Goal: Communication & Community: Answer question/provide support

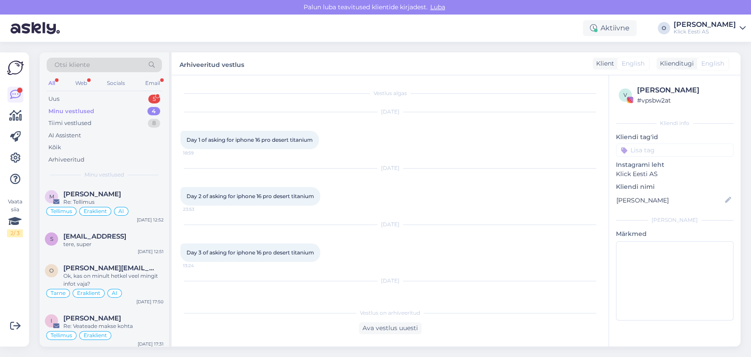
click at [109, 109] on div "Minu vestlused 4" at bounding box center [104, 111] width 115 height 12
click at [100, 98] on div "Uus 5" at bounding box center [104, 99] width 115 height 12
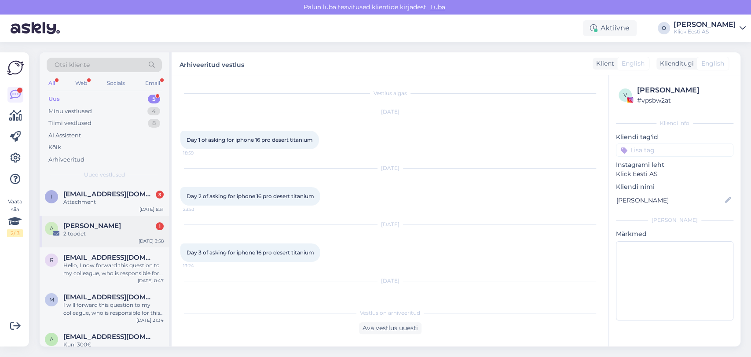
click at [95, 228] on div "Andre 1" at bounding box center [113, 226] width 100 height 8
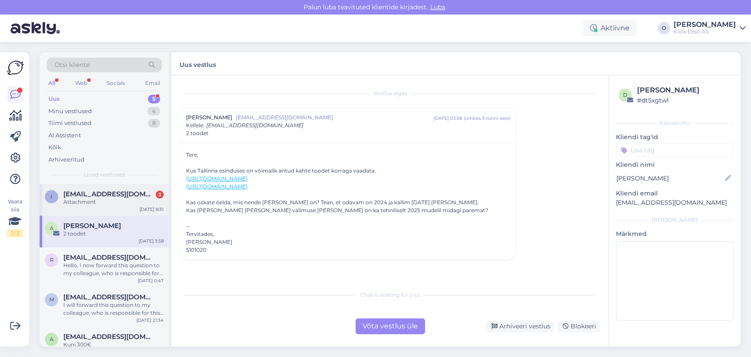
click at [102, 208] on div "i [EMAIL_ADDRESS][DOMAIN_NAME] 3 Attachment [DATE] 8:31" at bounding box center [104, 200] width 129 height 32
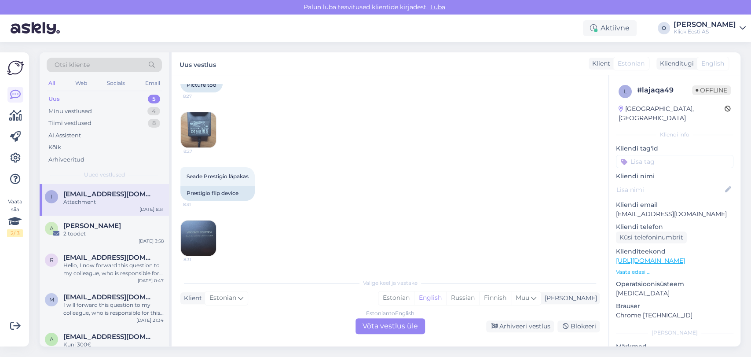
click at [105, 99] on div "Uus 5" at bounding box center [104, 99] width 115 height 12
click at [103, 107] on div "Minu vestlused 4" at bounding box center [104, 111] width 115 height 12
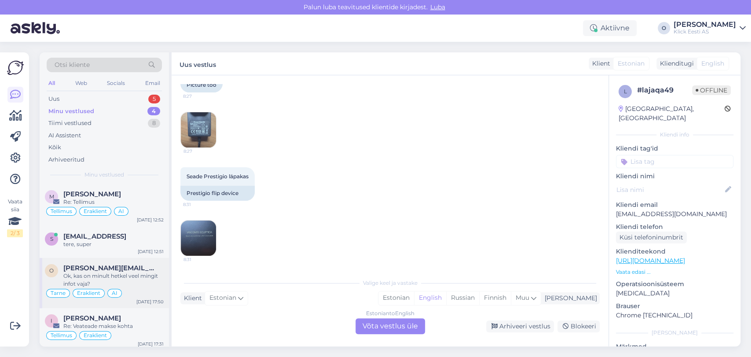
click at [114, 272] on div "Ok, kas on minult hetkel veel mingit infot vaja?" at bounding box center [113, 280] width 100 height 16
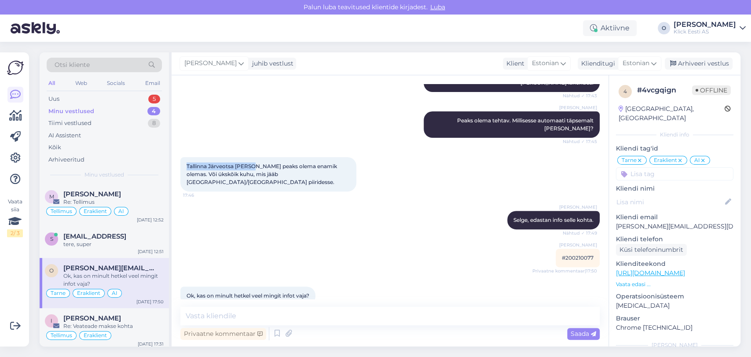
drag, startPoint x: 252, startPoint y: 156, endPoint x: 175, endPoint y: 158, distance: 77.0
click at [175, 158] on div "Vestlus algas [DATE] Tere, tellisin [PERSON_NAME] kätte tarneviisiga, aga paar …" at bounding box center [390, 210] width 437 height 271
click at [579, 254] on span "#200210077" at bounding box center [578, 257] width 32 height 7
copy div "200210077 Privaatne kommentaar | 17:50"
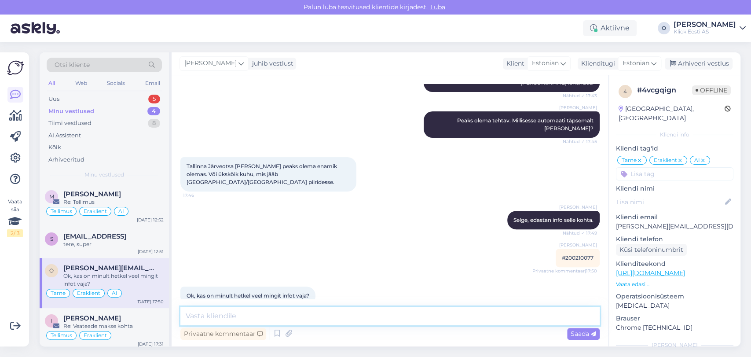
click at [261, 315] on textarea at bounding box center [389, 316] width 419 height 18
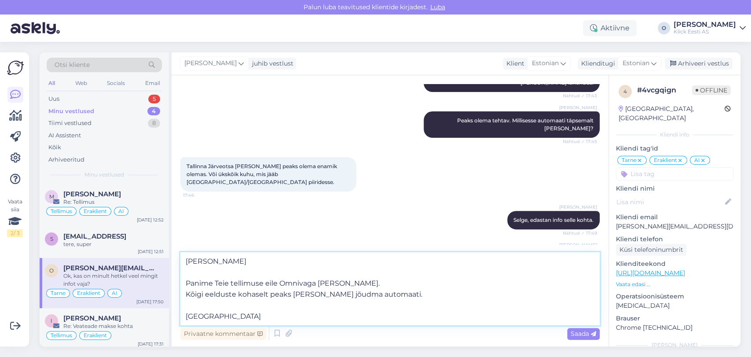
type textarea "[PERSON_NAME] Panime Teie tellimuse eile Omnivaga [PERSON_NAME]. Kõigi eelduste…"
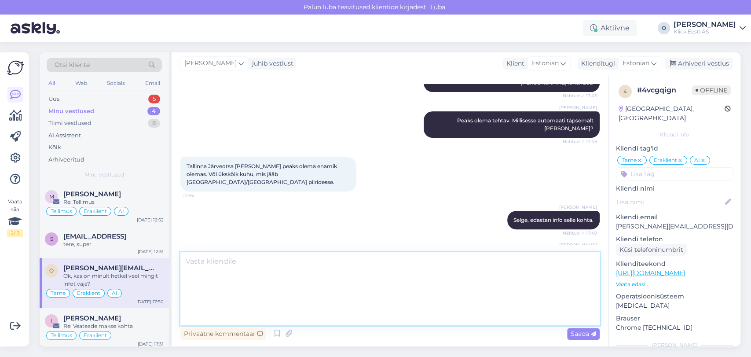
scroll to position [277, 0]
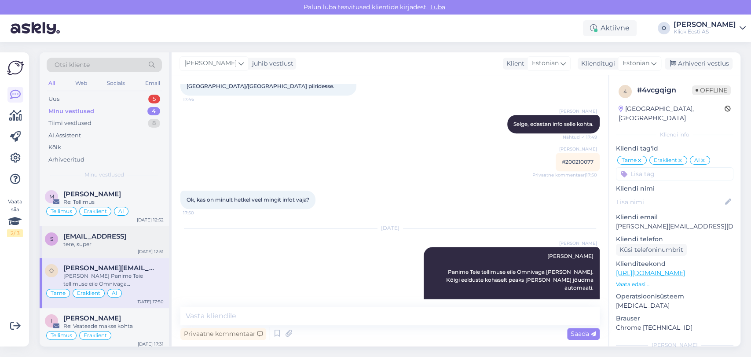
click at [107, 233] on span "[EMAIL_ADDRESS]" at bounding box center [94, 236] width 63 height 8
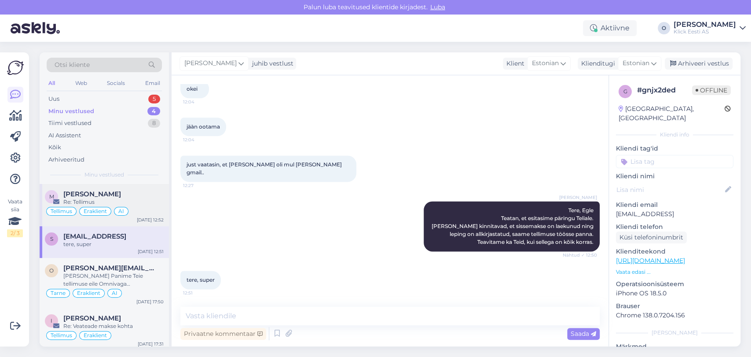
click at [83, 195] on span "[PERSON_NAME]" at bounding box center [92, 194] width 58 height 8
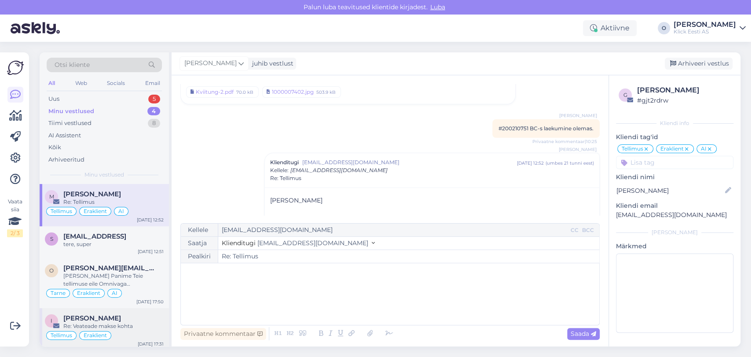
click at [81, 308] on div "I [PERSON_NAME] Re: Veateade makse kohta [PERSON_NAME] [DATE] 17:31" at bounding box center [104, 329] width 129 height 42
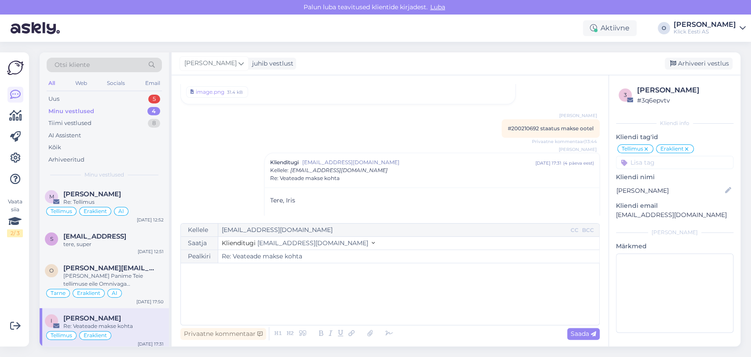
click at [106, 106] on div "Minu vestlused 4" at bounding box center [104, 111] width 115 height 12
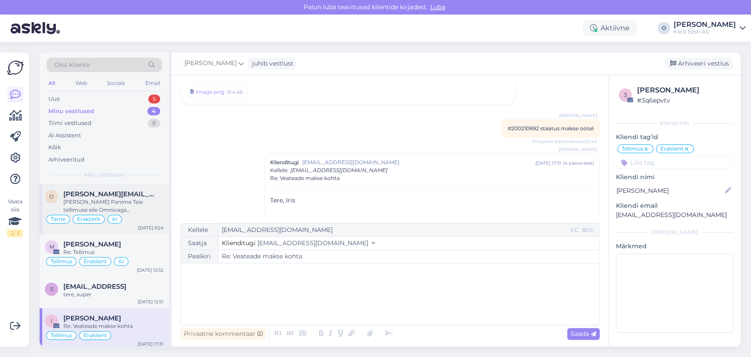
click at [96, 200] on div "[PERSON_NAME] Panime Teie tellimuse eile Omnivaga [PERSON_NAME]. Kõigi eelduste…" at bounding box center [113, 206] width 100 height 16
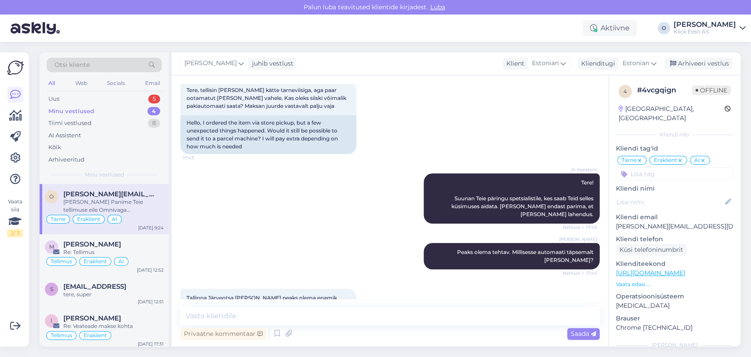
scroll to position [277, 0]
